Goal: Navigation & Orientation: Find specific page/section

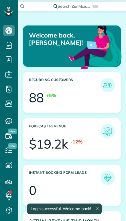
scroll to position [41, 92]
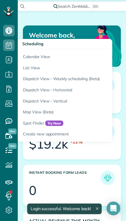
click at [27, 56] on link "Calendar View" at bounding box center [89, 55] width 143 height 13
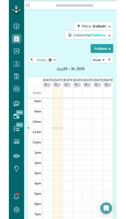
scroll to position [3, 3]
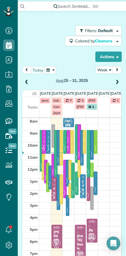
click at [104, 71] on button "Week" at bounding box center [104, 70] width 17 height 8
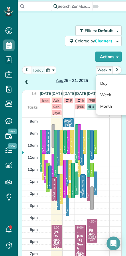
click at [102, 83] on link "Day" at bounding box center [118, 83] width 45 height 11
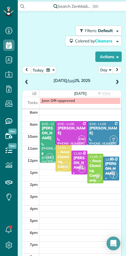
click at [119, 84] on span at bounding box center [117, 82] width 6 height 5
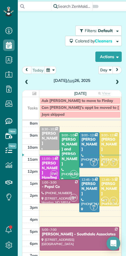
click at [109, 150] on div at bounding box center [109, 149] width 19 height 35
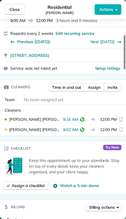
scroll to position [92, 0]
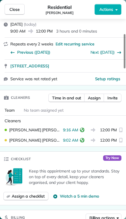
click at [23, 67] on span "[STREET_ADDRESS]" at bounding box center [29, 66] width 39 height 6
